Goal: Answer question/provide support: Share knowledge or assist other users

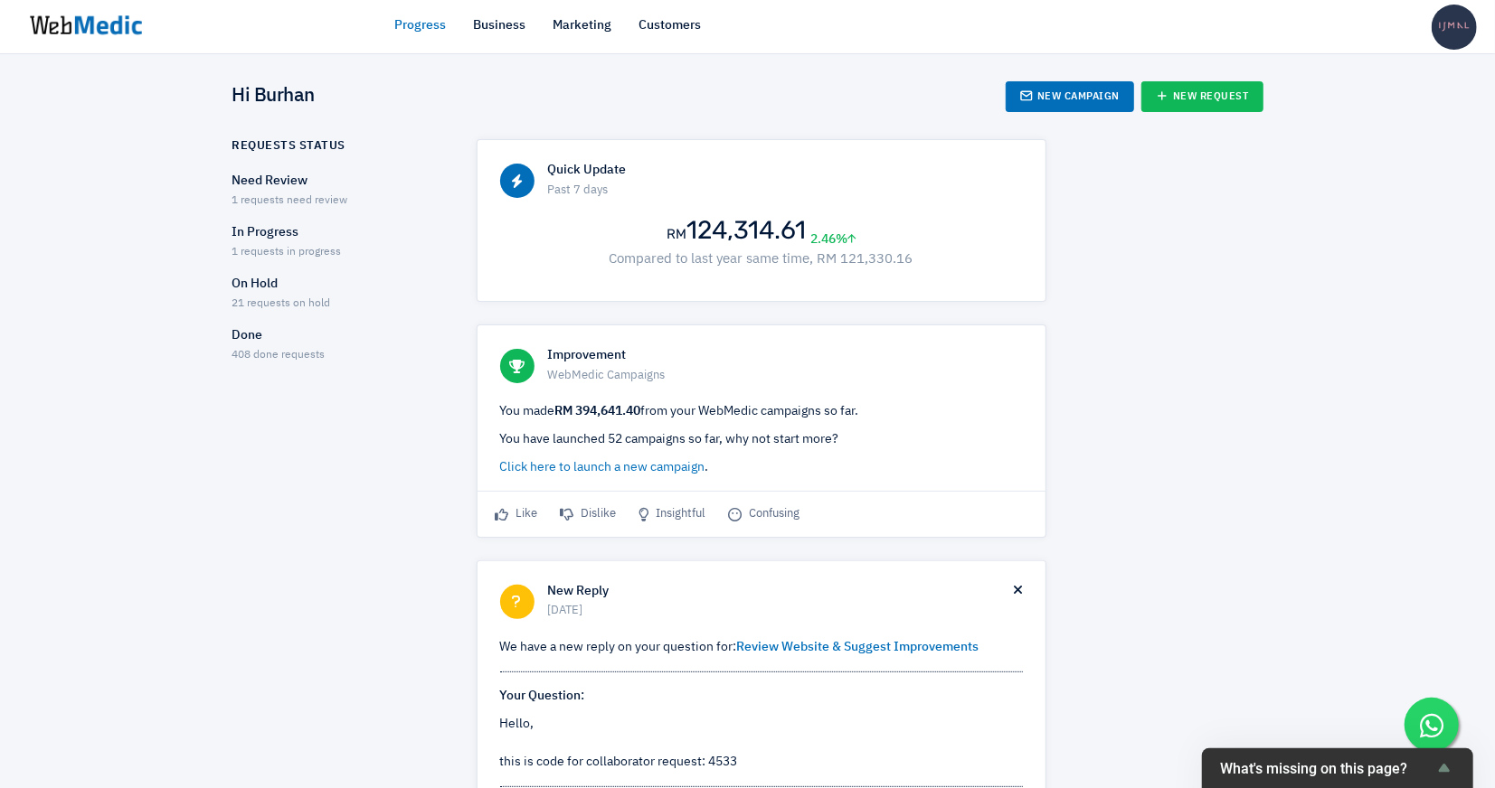
click at [303, 190] on div "Need Review 1 requests need review" at bounding box center [338, 191] width 212 height 38
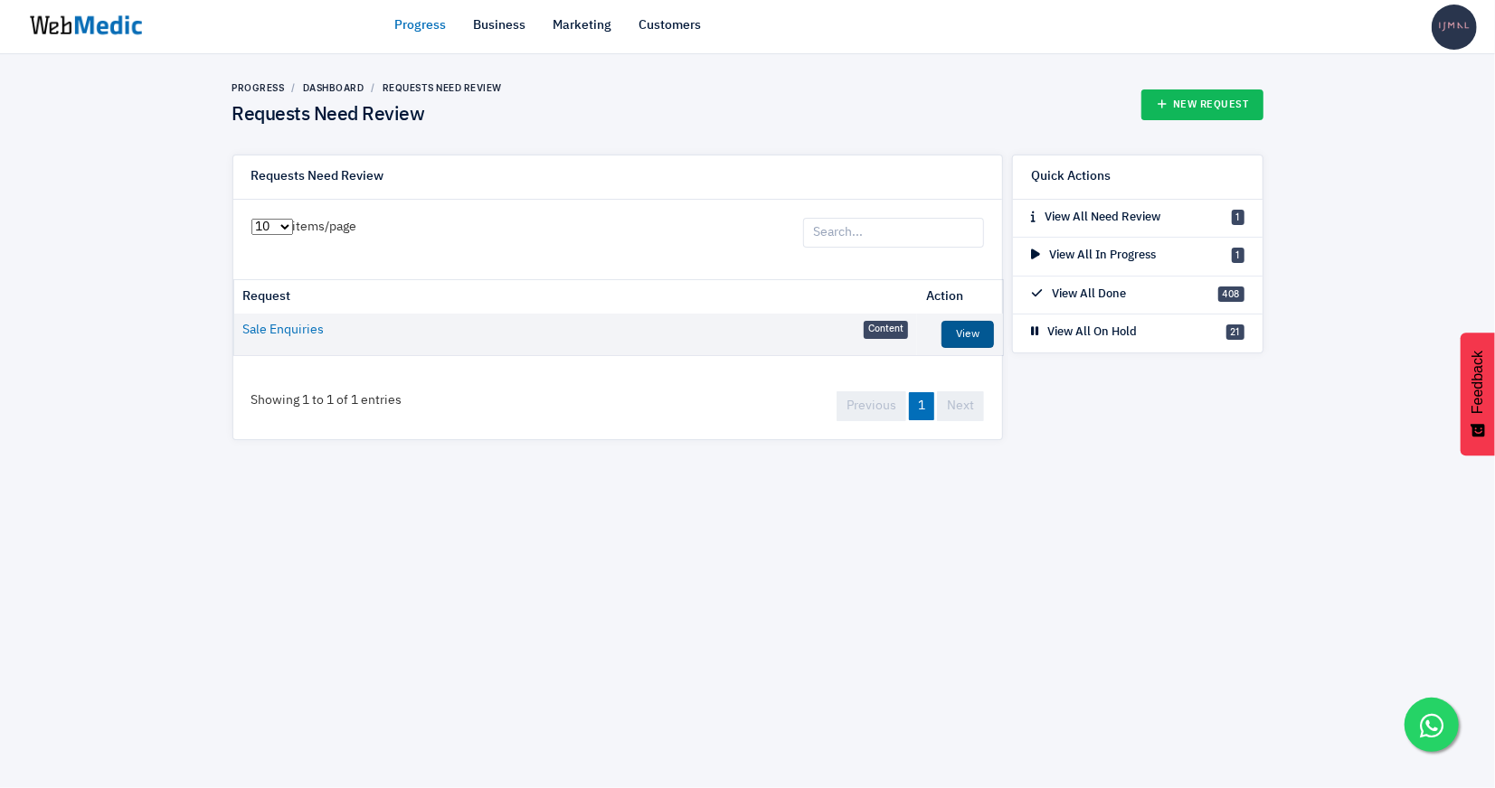
click at [950, 333] on link "View" at bounding box center [967, 334] width 52 height 27
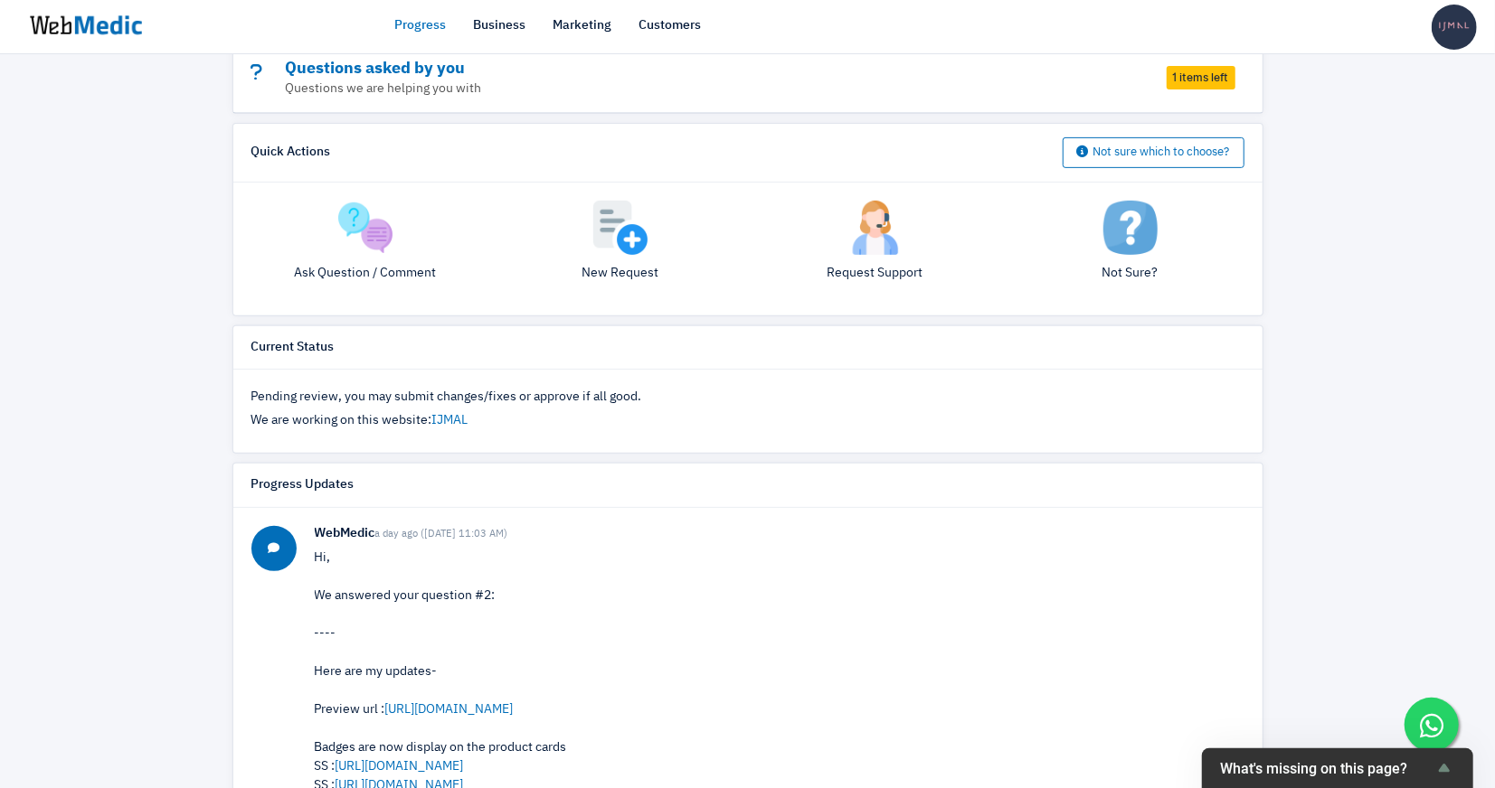
scroll to position [208, 0]
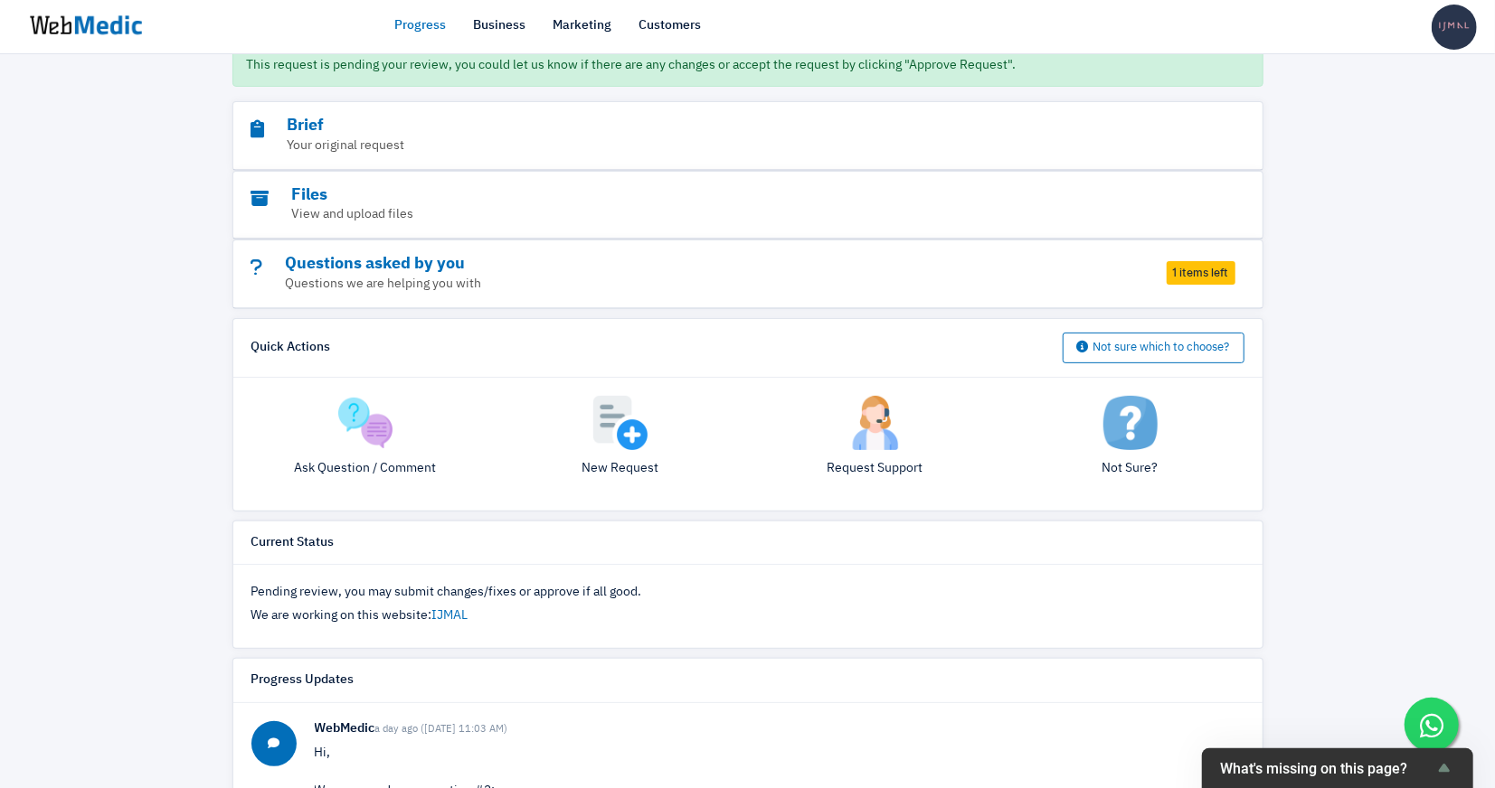
click at [378, 436] on img at bounding box center [365, 423] width 54 height 54
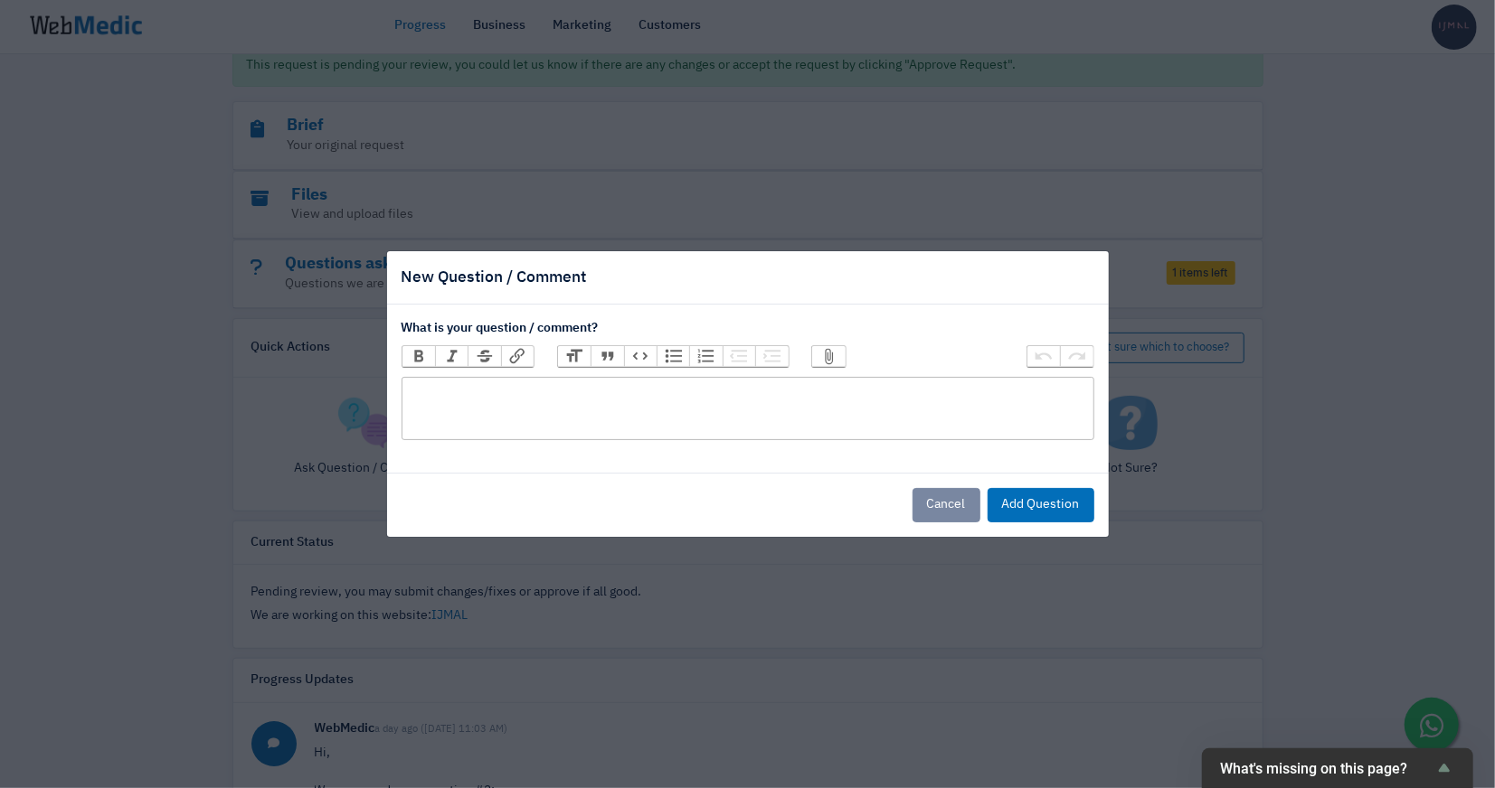
click at [549, 420] on trix-editor at bounding box center [747, 408] width 693 height 63
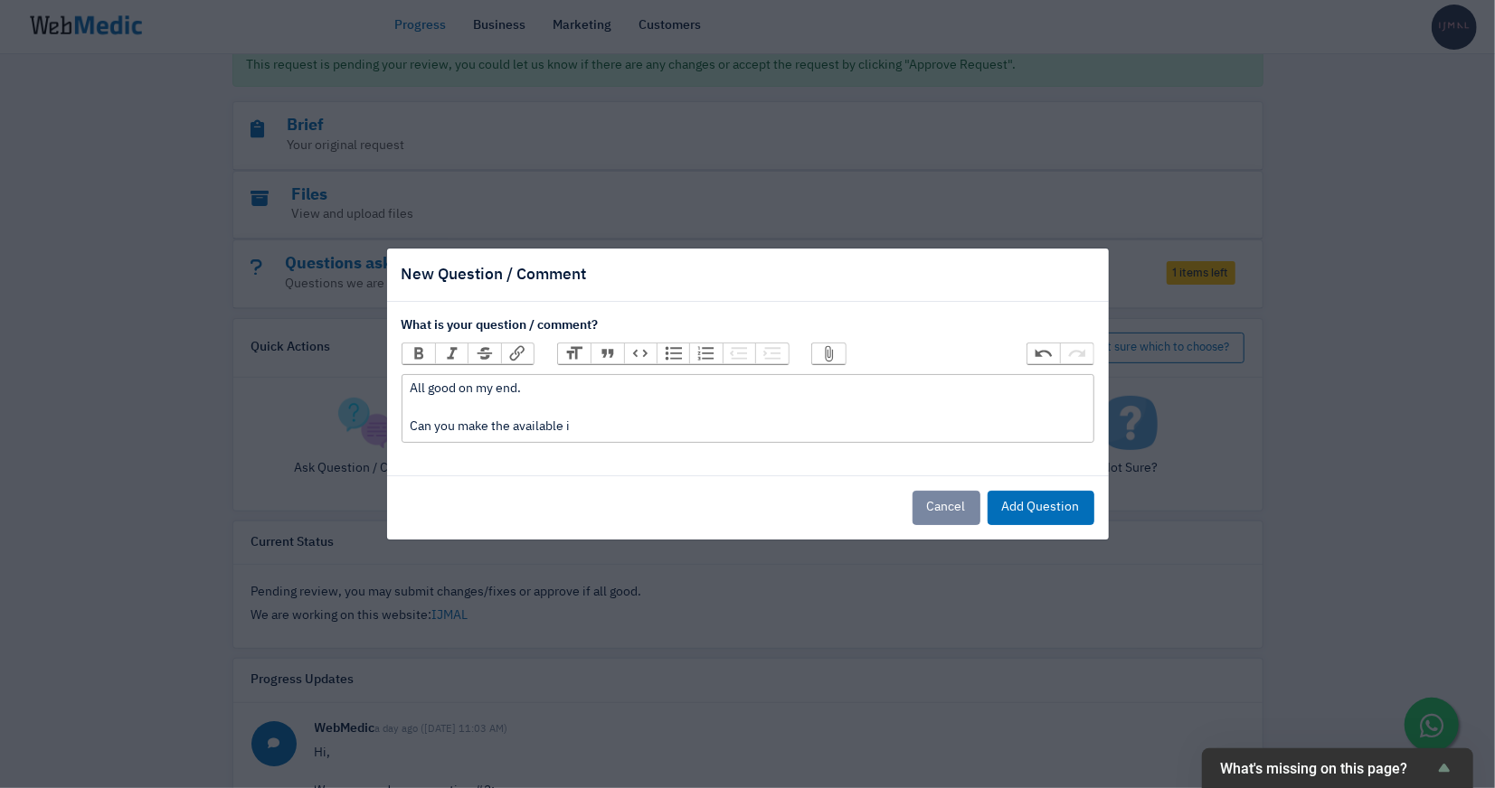
type trix-editor "<div>All good on my end.<br><br>Can you make the available i</div>"
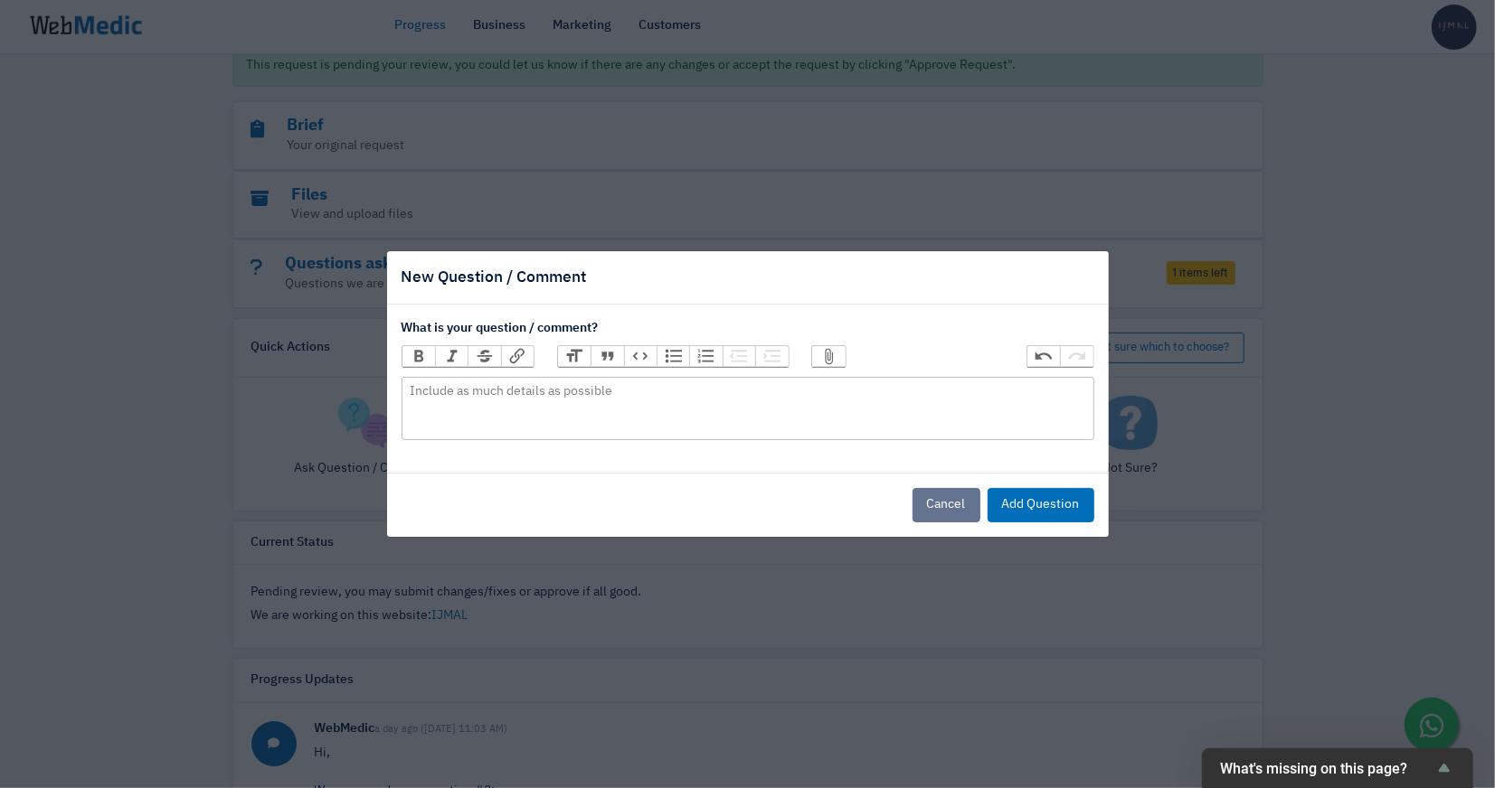
click at [947, 508] on button "Cancel" at bounding box center [946, 505] width 68 height 34
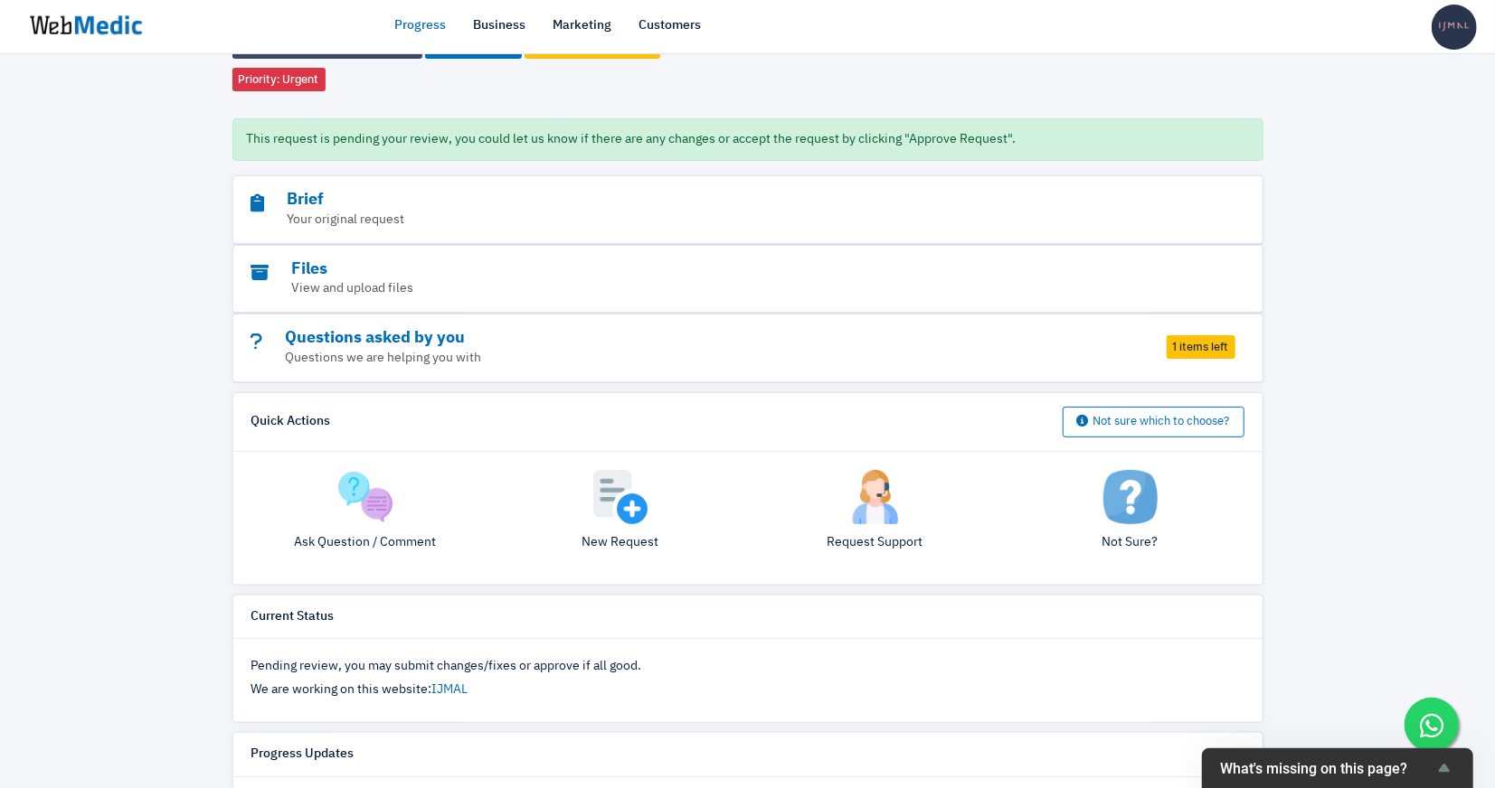
scroll to position [0, 0]
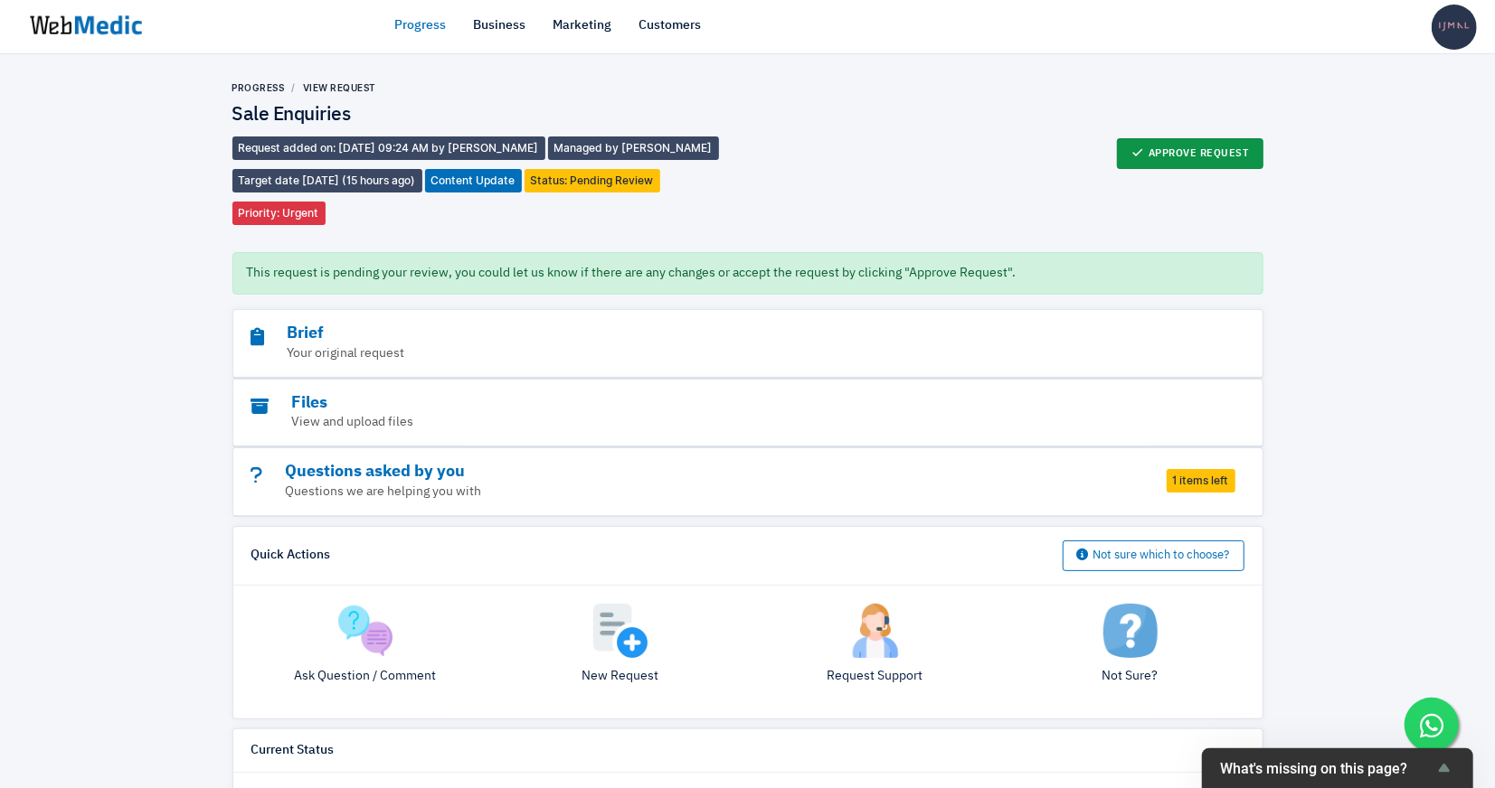
click at [1189, 161] on button "Approve Request" at bounding box center [1190, 153] width 146 height 31
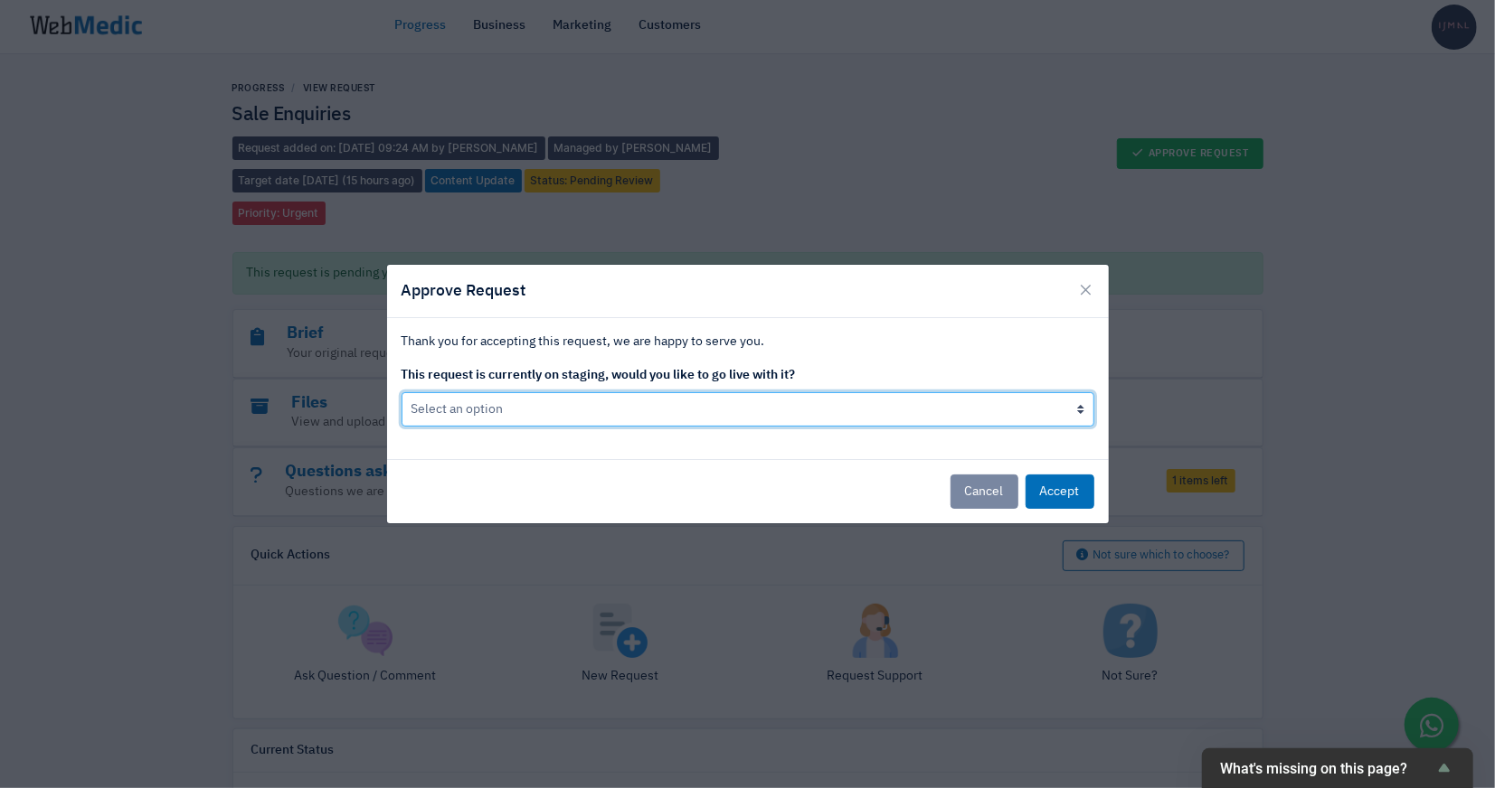
click at [802, 410] on select "Select an option Yes go live Accept request but don't go live yet" at bounding box center [747, 409] width 693 height 34
select select "1"
click at [401, 392] on select "Select an option Yes go live Accept request but don't go live yet" at bounding box center [747, 409] width 693 height 34
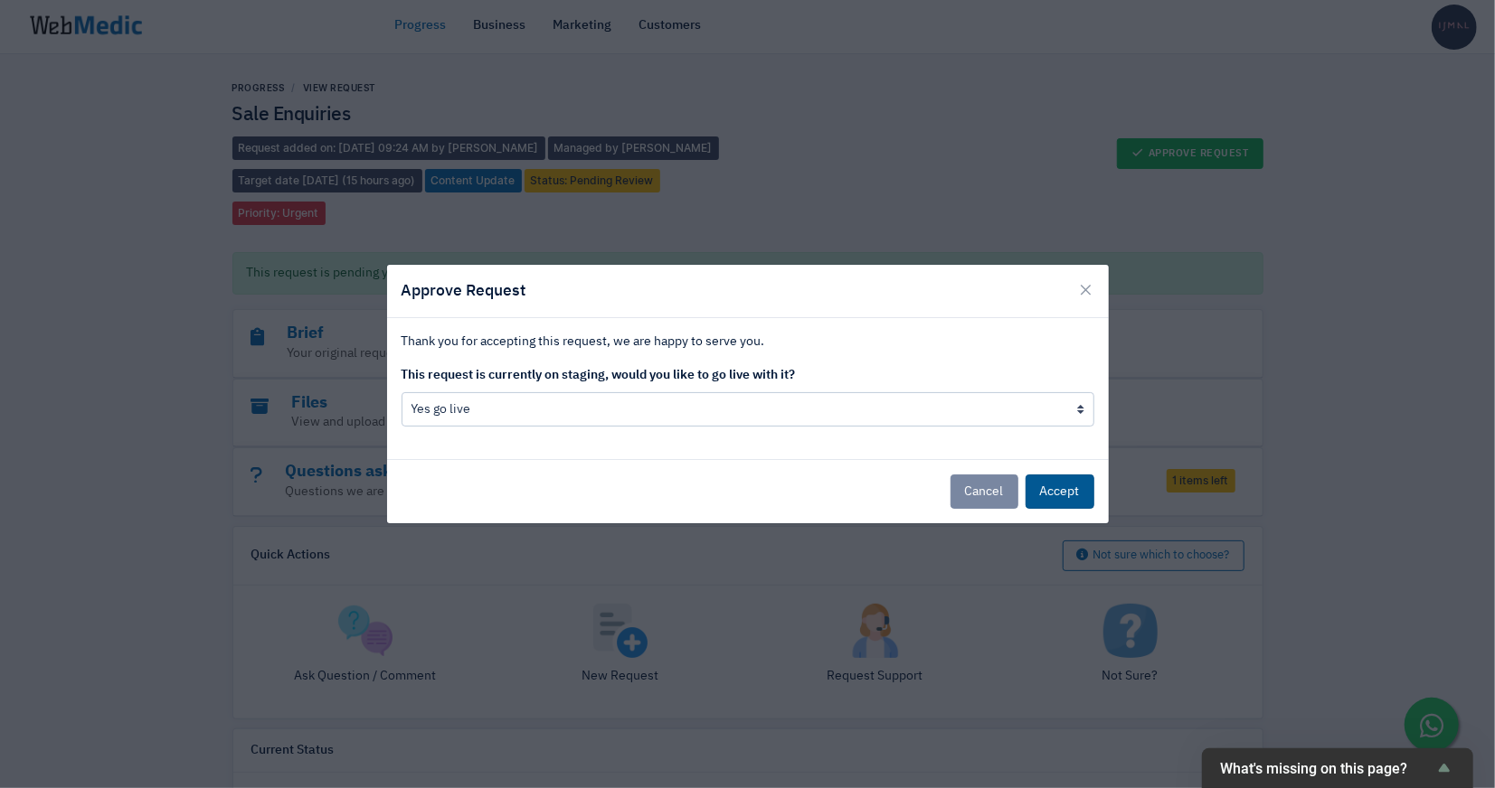
click at [1070, 498] on button "Accept" at bounding box center [1059, 492] width 69 height 34
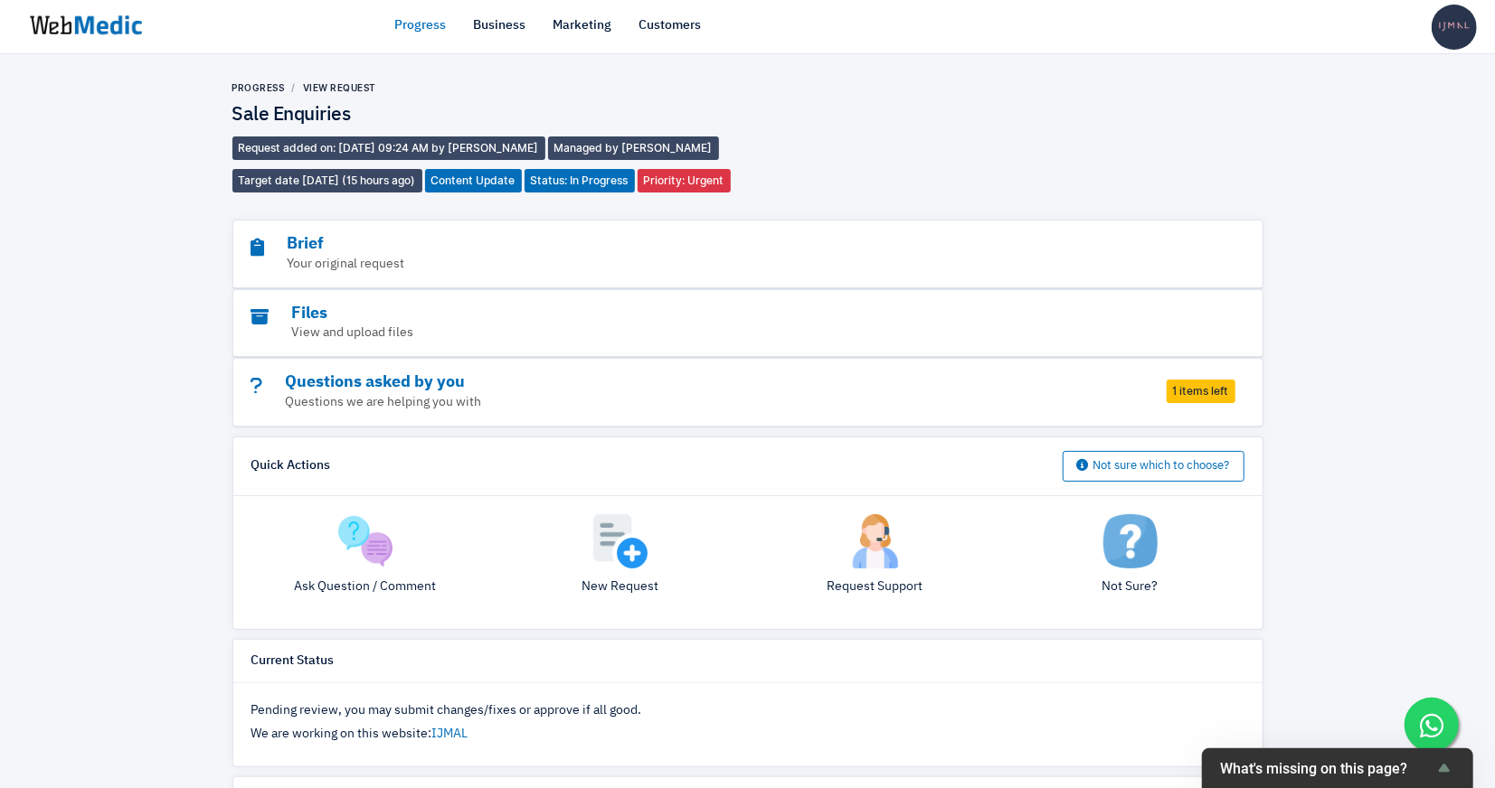
click at [426, 32] on link "Progress" at bounding box center [421, 25] width 52 height 19
